Goal: Check status: Check status

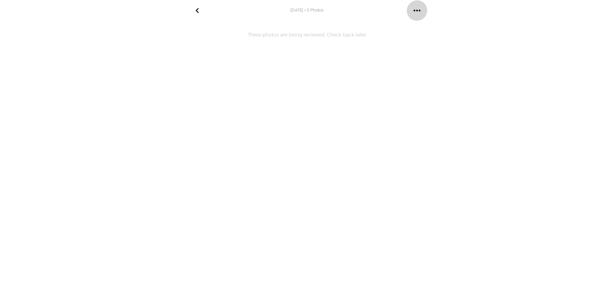
click at [417, 8] on icon "gallery menu" at bounding box center [417, 10] width 10 height 10
click at [441, 28] on span "Copy gallery link" at bounding box center [442, 29] width 39 height 8
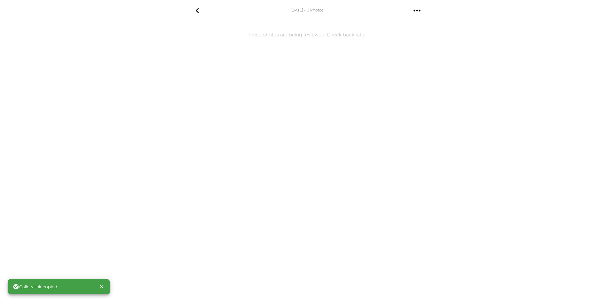
click at [441, 28] on div "10/6/2025 • 0 Photos These photos are being reviewed. Check back later." at bounding box center [307, 151] width 614 height 302
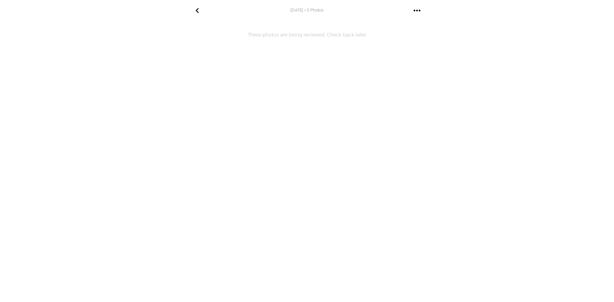
click at [342, 36] on h6 "These photos are being reviewed. Check back later." at bounding box center [307, 126] width 256 height 205
